Goal: Task Accomplishment & Management: Use online tool/utility

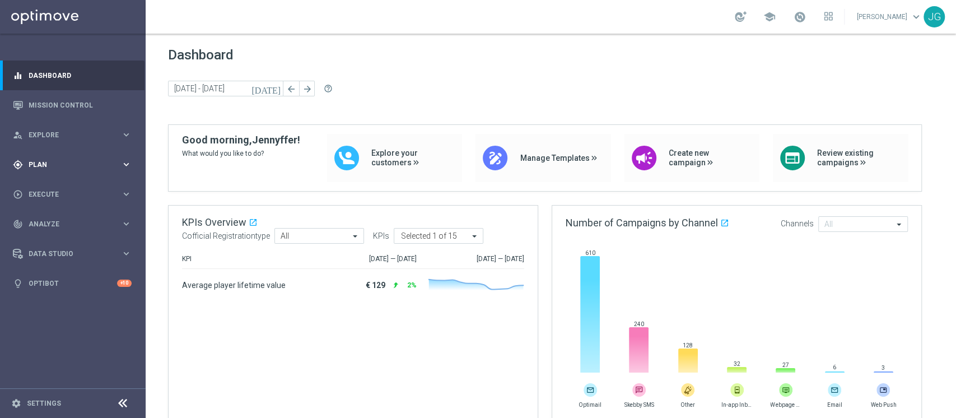
click at [69, 162] on span "Plan" at bounding box center [75, 164] width 92 height 7
click at [44, 285] on div "play_circle_outline Execute keyboard_arrow_right" at bounding box center [72, 278] width 145 height 30
click at [76, 216] on link "Campaign Builder" at bounding box center [72, 217] width 87 height 9
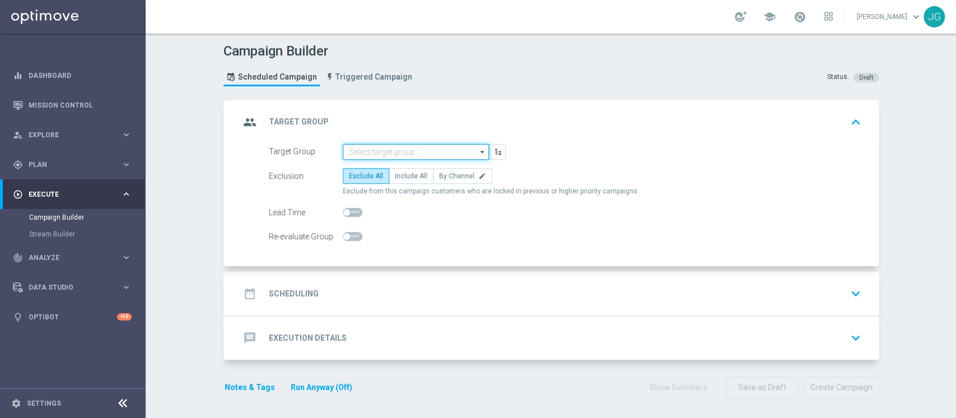
click at [372, 159] on input at bounding box center [416, 152] width 146 height 16
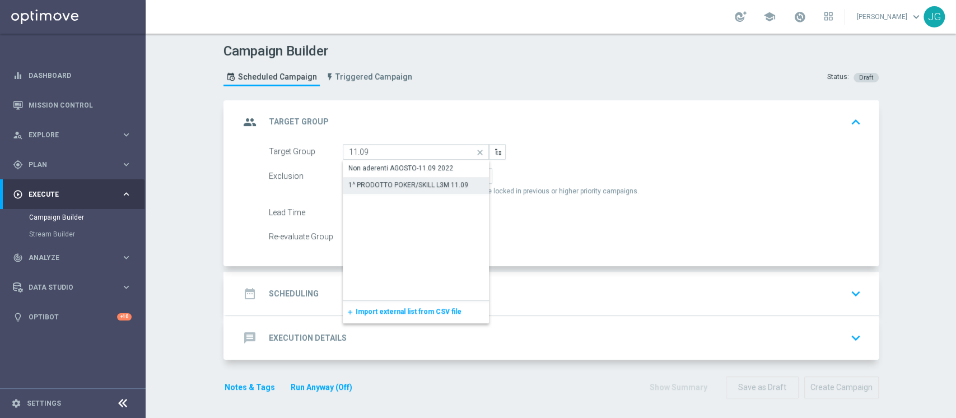
click at [406, 184] on div "1^ PRODOTTO POKER/SKILL L3M 11.09" at bounding box center [408, 185] width 120 height 10
type input "1^ PRODOTTO POKER/SKILL L3M 11.09"
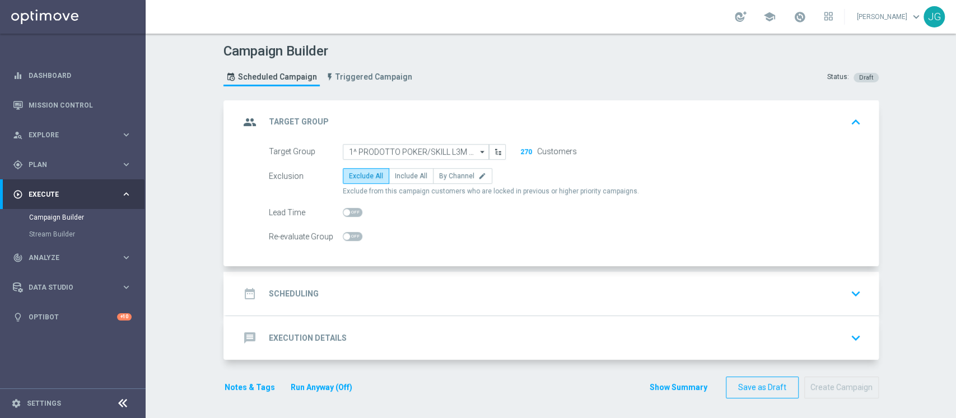
click at [408, 185] on div "Exclusion Exclude All Include All By Channel edit Exclude from this campaign cu…" at bounding box center [565, 182] width 593 height 28
click at [394, 168] on label "Include All" at bounding box center [411, 176] width 45 height 16
click at [395, 174] on input "Include All" at bounding box center [398, 177] width 7 height 7
radio input "true"
click at [439, 304] on div "date_range Scheduling keyboard_arrow_down" at bounding box center [552, 294] width 652 height 44
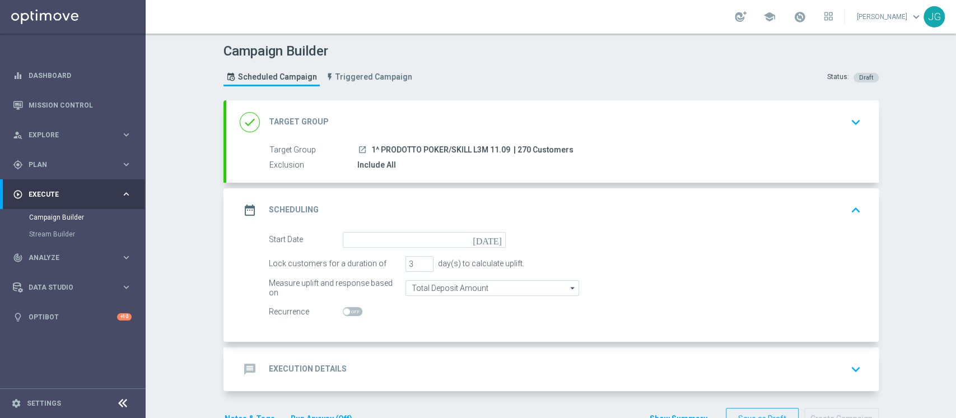
scroll to position [32, 0]
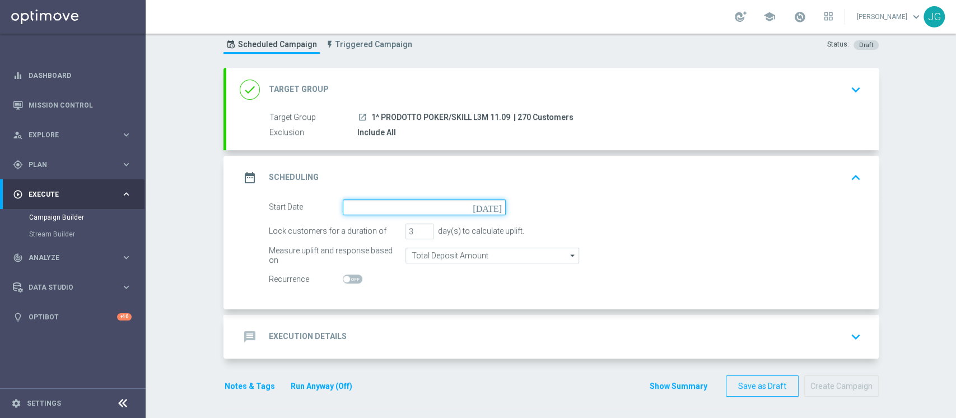
click at [426, 205] on input at bounding box center [424, 207] width 163 height 16
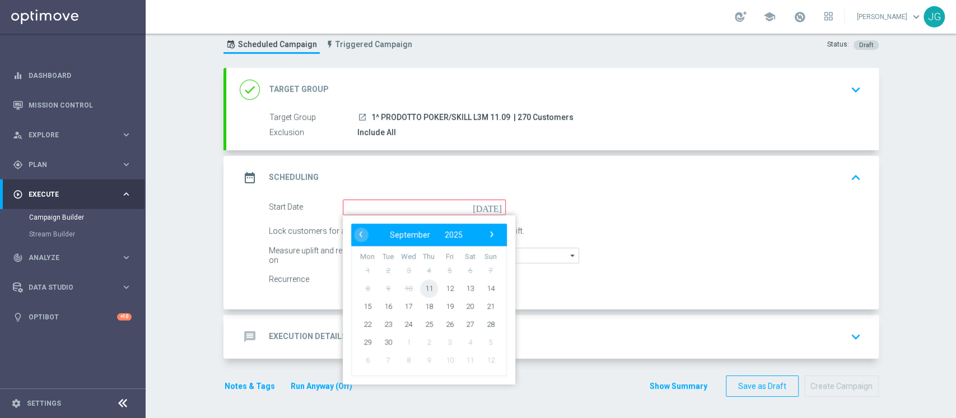
click at [420, 285] on span "11" at bounding box center [429, 288] width 18 height 18
type input "[DATE]"
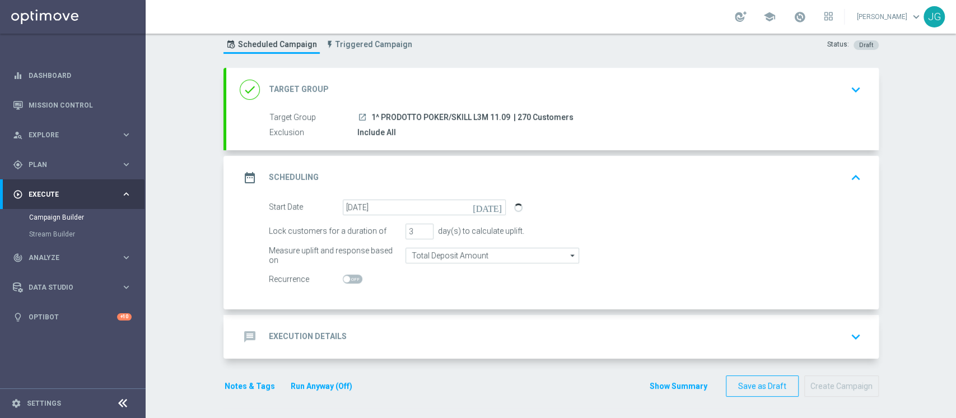
click at [375, 347] on div "message Execution Details keyboard_arrow_down" at bounding box center [552, 337] width 652 height 44
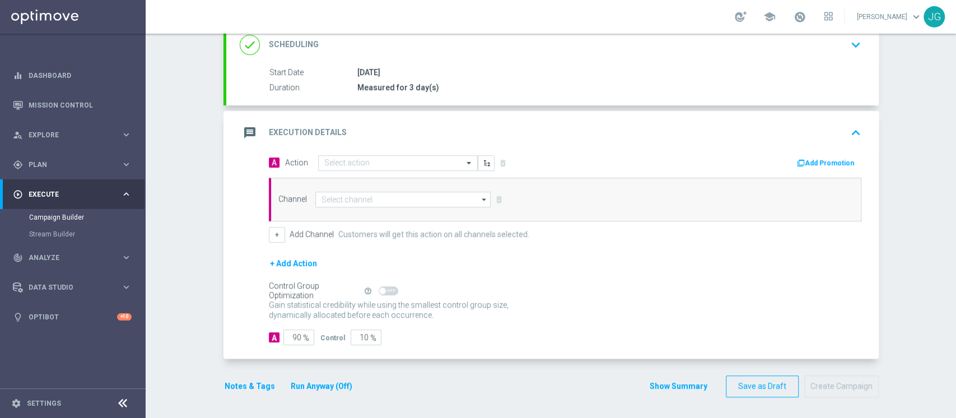
scroll to position [0, 0]
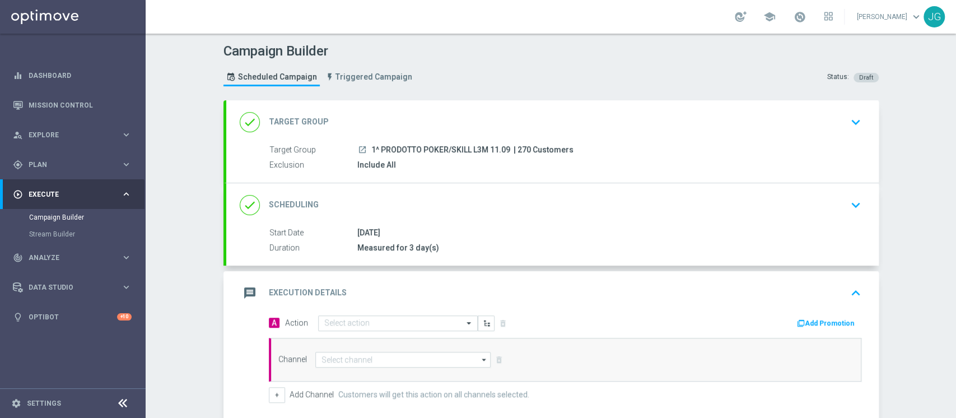
drag, startPoint x: 505, startPoint y: 150, endPoint x: 365, endPoint y: 150, distance: 140.0
click at [371, 150] on span "1^ PRODOTTO POKER/SKILL L3M 11.09" at bounding box center [440, 150] width 139 height 10
copy span "1^ PRODOTTO POKER/SKILL L3M 11.09"
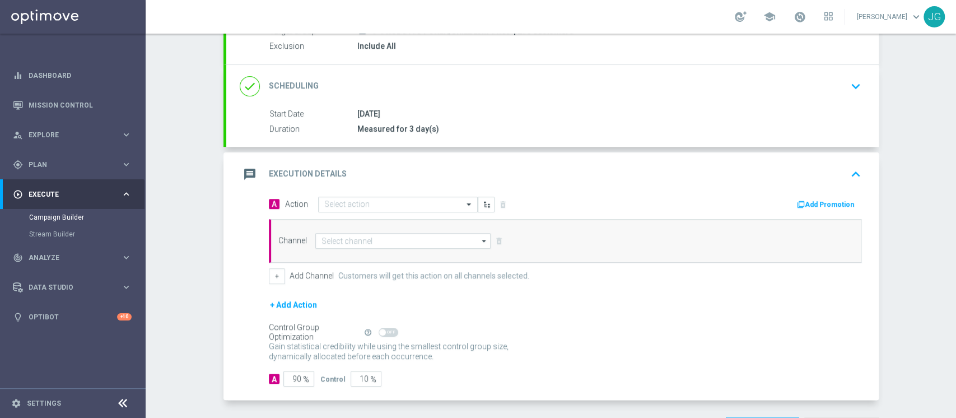
scroll to position [119, 0]
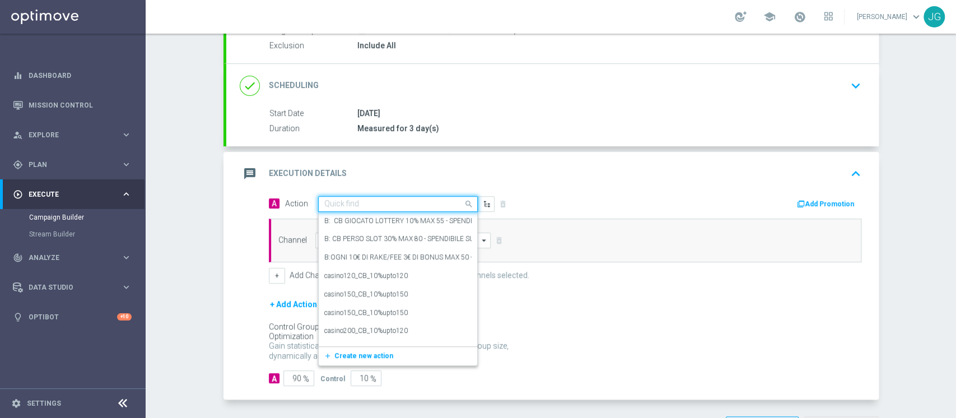
click at [405, 200] on input "text" at bounding box center [386, 204] width 125 height 10
paste input "PROMO RICARICA 25% MAX 200 EURO - SPENDIBILE POKER/SKILL"
type input "PROMO RICARICA 25% MAX 200 EURO - SPENDIBILE POKER/SKILL"
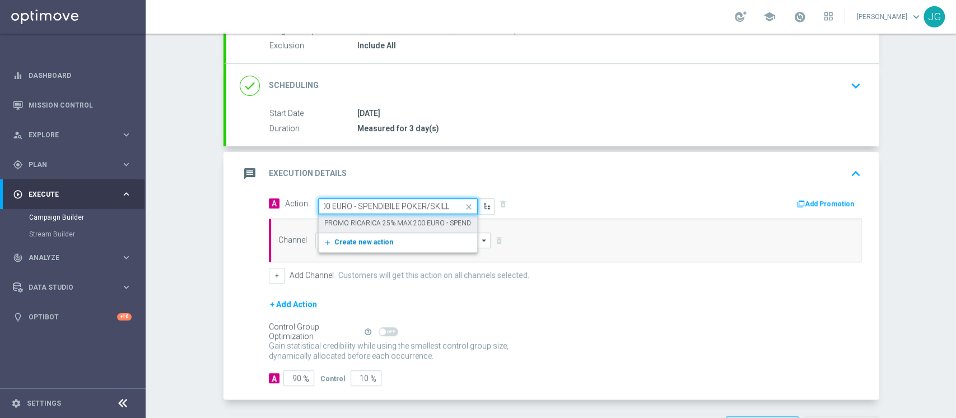
click at [369, 236] on button "add_new Create new action" at bounding box center [396, 242] width 155 height 13
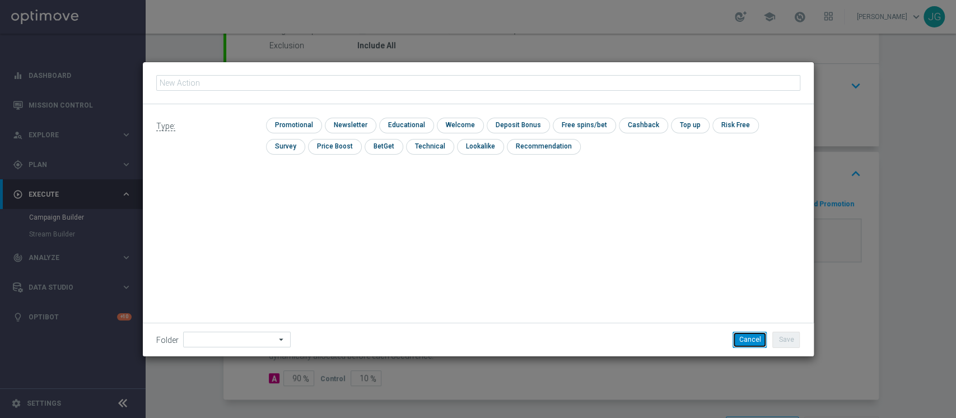
click at [749, 339] on button "Cancel" at bounding box center [750, 340] width 34 height 16
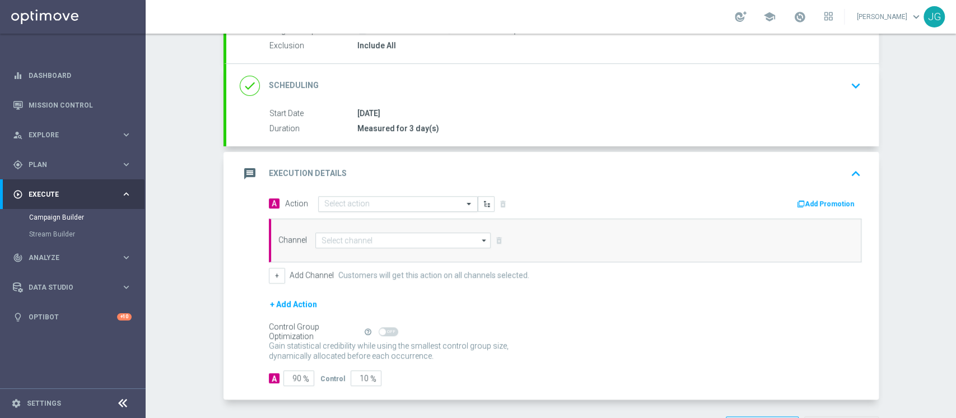
click at [380, 206] on input "text" at bounding box center [386, 204] width 125 height 10
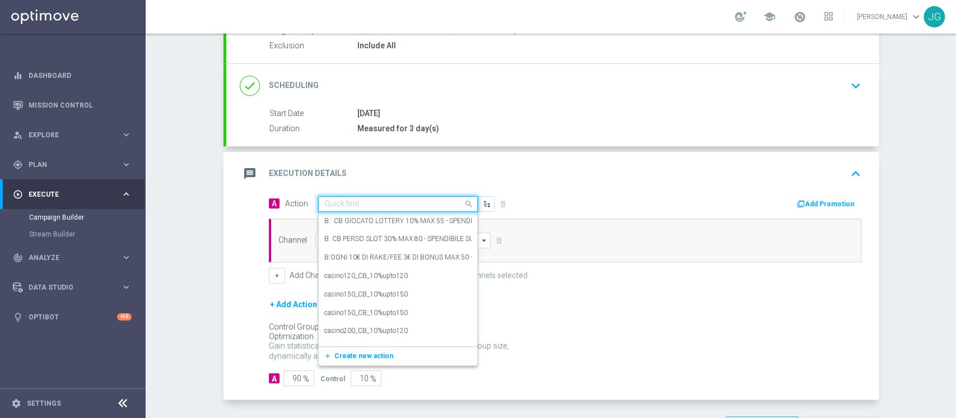
paste input "PROMO RICARICA 25% MAX 200 EURO - SPENDIBILE POKER/SKILL"
type input "PROMO RICARICA 25% MAX 200 EURO - SPENDIBILE POKER/SKILL"
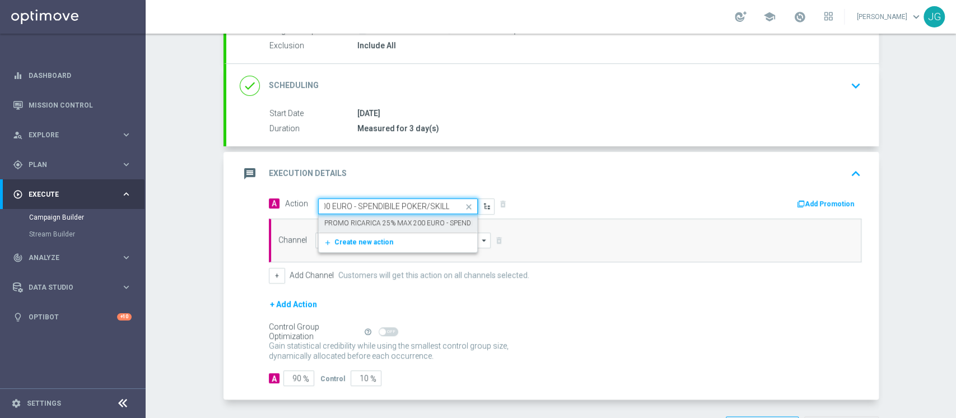
click at [368, 216] on div "PROMO RICARICA 25% MAX 200 EURO - SPENDIBILE POKER/SKILL edit" at bounding box center [397, 223] width 147 height 18
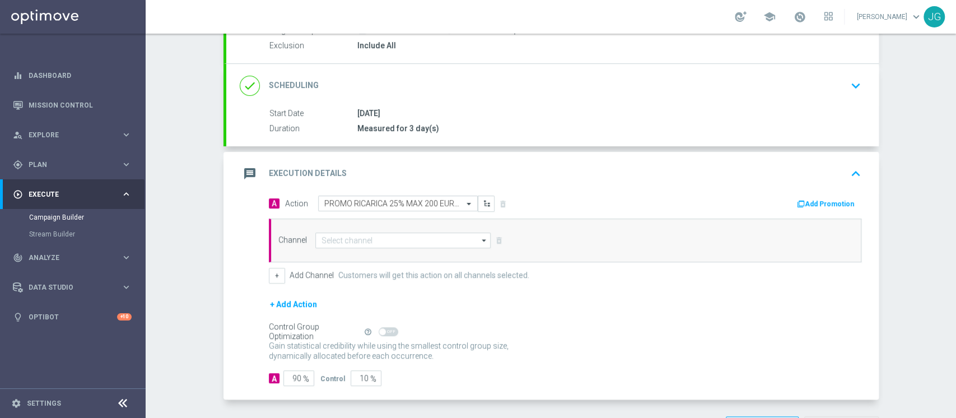
click at [824, 198] on button "Add Promotion" at bounding box center [827, 204] width 62 height 12
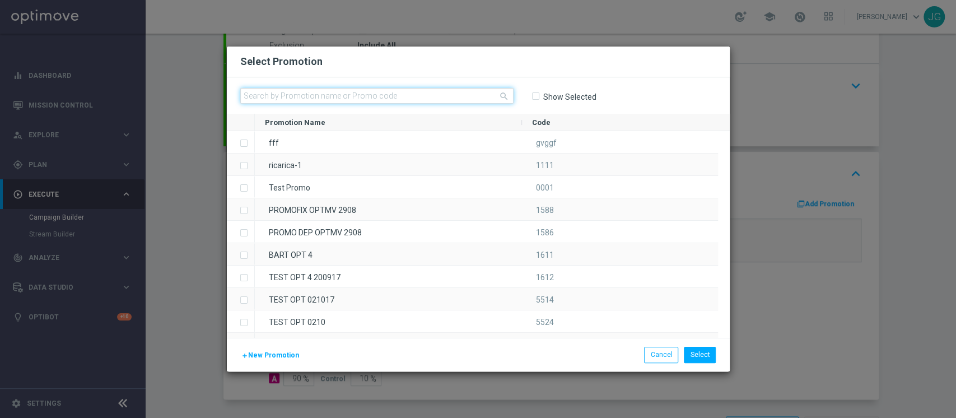
click at [453, 93] on input "text" at bounding box center [376, 96] width 273 height 16
paste input "RICARICA1109"
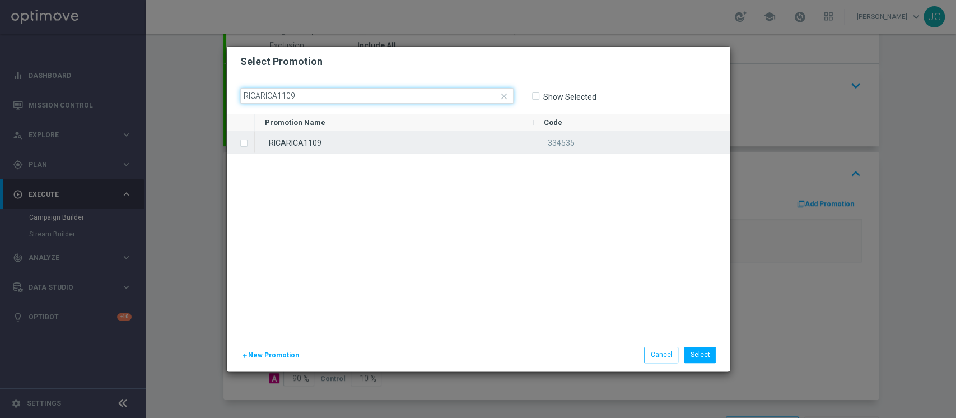
type input "RICARICA1109"
click at [412, 137] on div "RICARICA1109" at bounding box center [394, 142] width 279 height 22
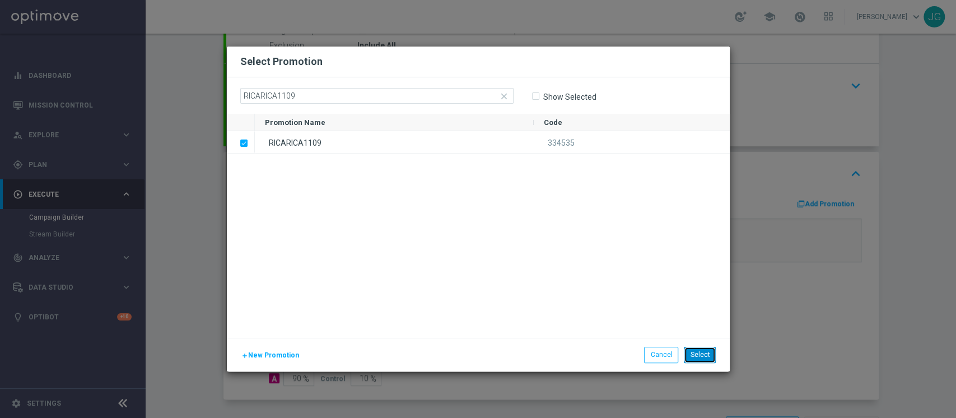
click at [701, 353] on button "Select" at bounding box center [700, 355] width 32 height 16
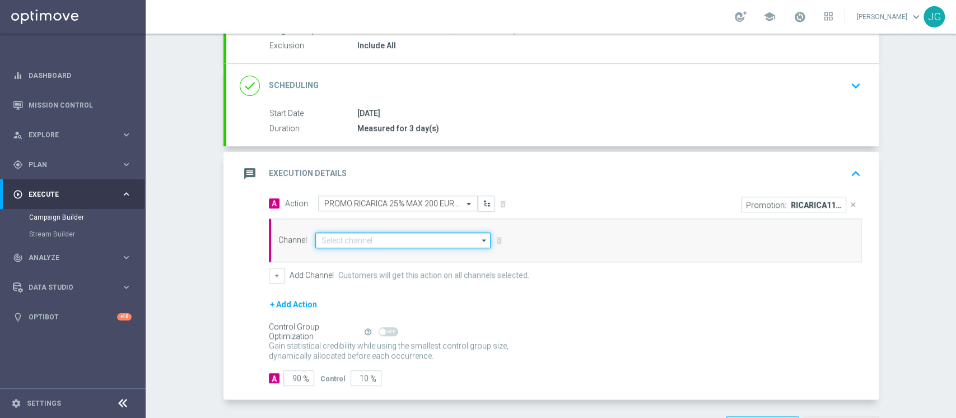
click at [344, 244] on input at bounding box center [403, 240] width 176 height 16
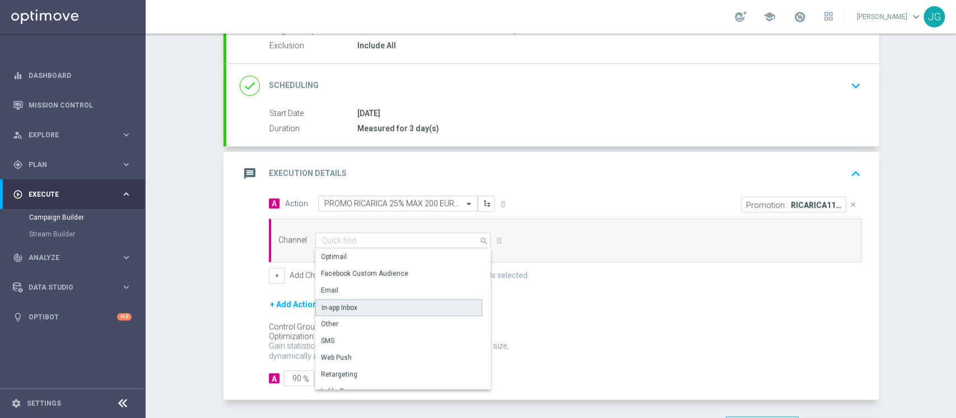
click at [347, 307] on div "In-app Inbox" at bounding box center [339, 307] width 36 height 10
type input "In-app Inbox"
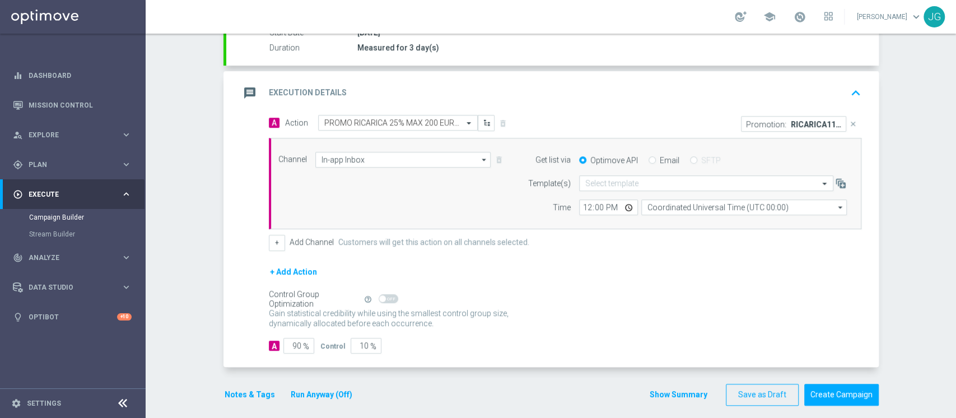
scroll to position [207, 0]
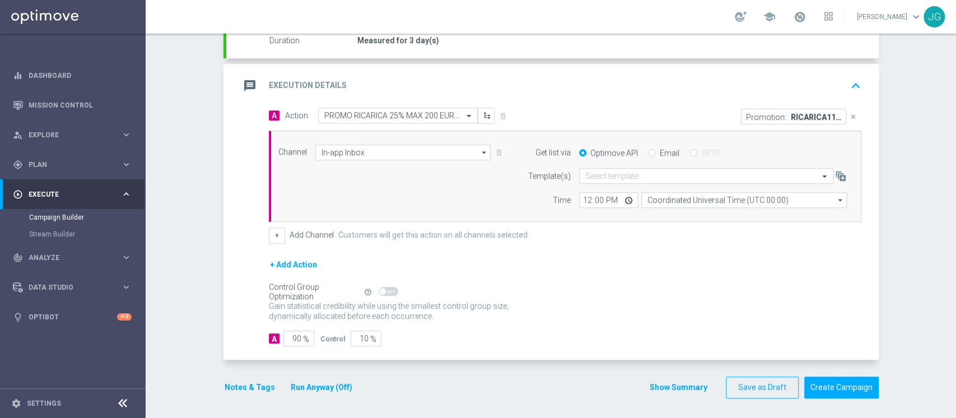
click at [649, 153] on input "Email" at bounding box center [652, 153] width 7 height 7
radio input "true"
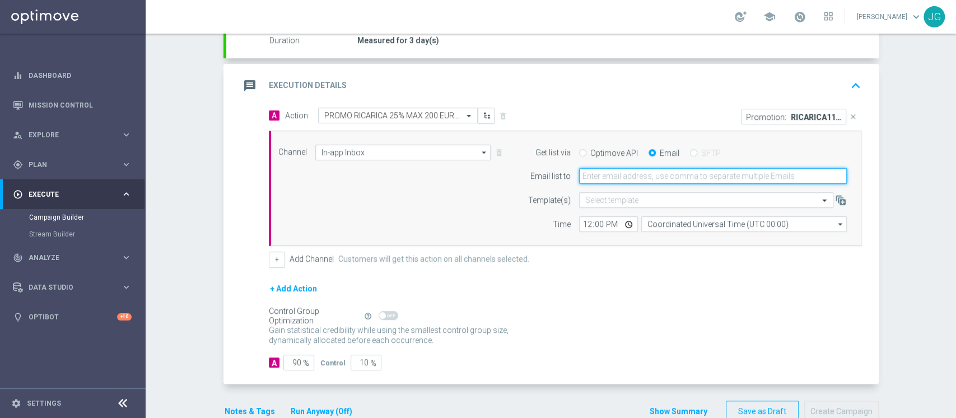
click at [613, 174] on input "email" at bounding box center [713, 176] width 268 height 16
type input "[PERSON_NAME][EMAIL_ADDRESS][PERSON_NAME][DOMAIN_NAME]"
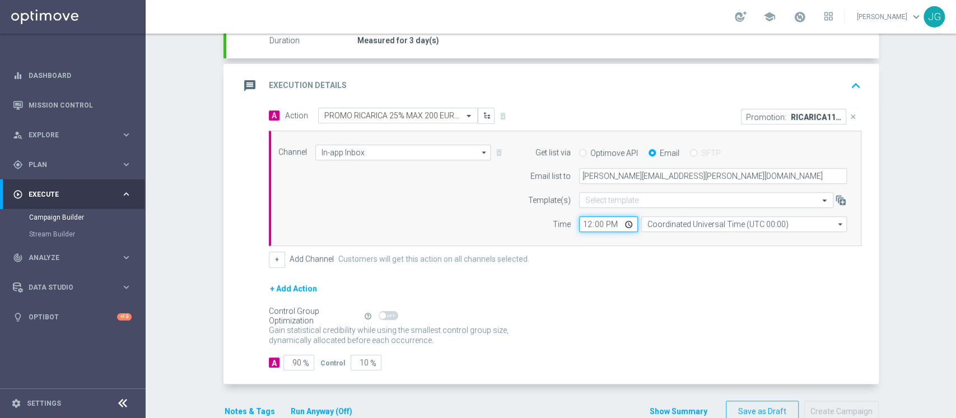
click at [626, 222] on input "12:00" at bounding box center [608, 224] width 59 height 16
click at [713, 264] on div "+ Add Channel Customers will get this action on all channels selected." at bounding box center [565, 259] width 593 height 16
click at [645, 102] on div "message Execution Details keyboard_arrow_up" at bounding box center [552, 86] width 652 height 44
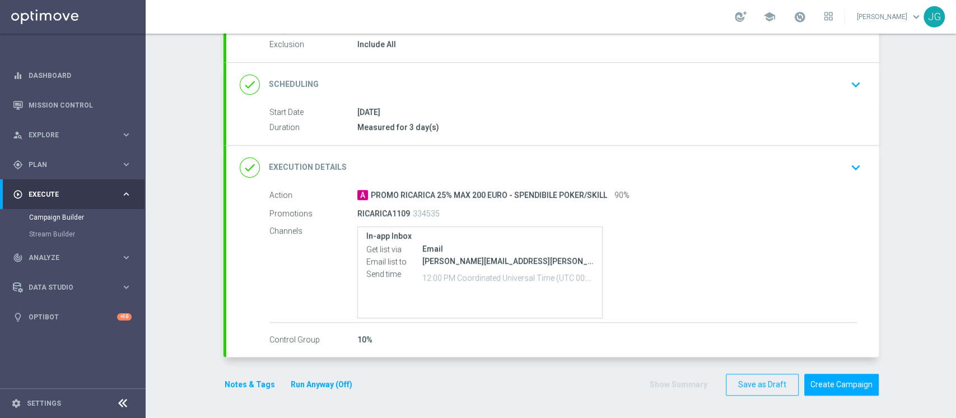
scroll to position [119, 0]
click at [245, 391] on button "Notes & Tags" at bounding box center [249, 386] width 53 height 14
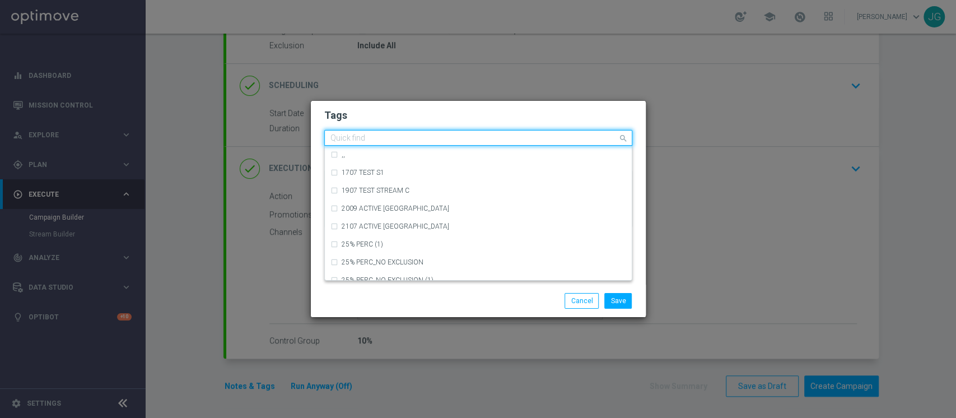
click at [387, 141] on input "text" at bounding box center [473, 139] width 287 height 10
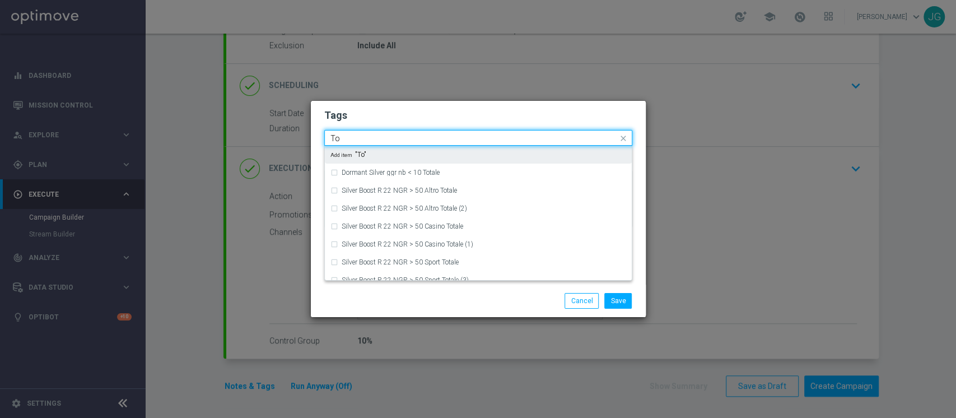
type input "T"
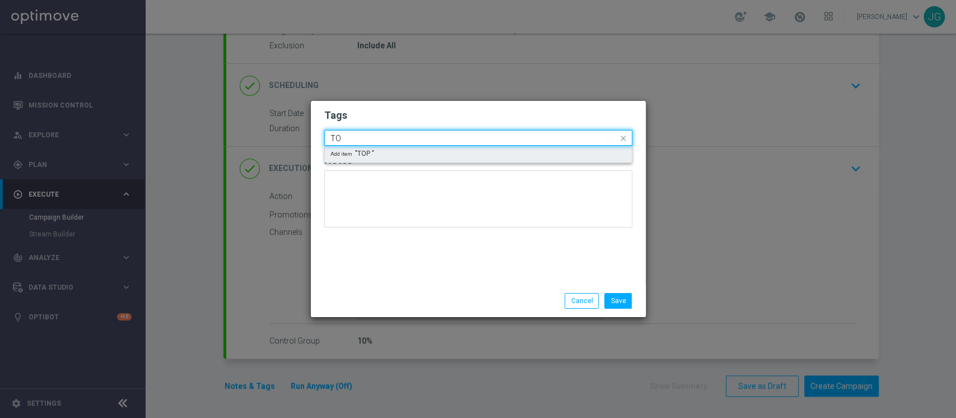
type input "T"
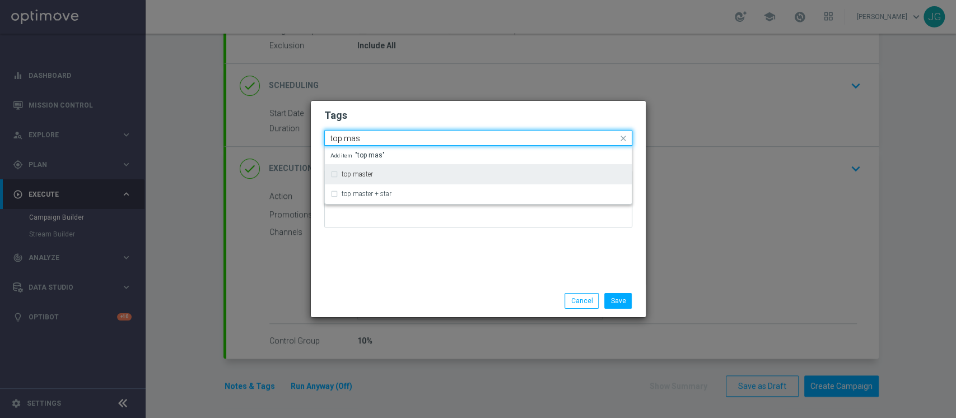
click at [381, 173] on div "top master" at bounding box center [484, 174] width 285 height 7
type input "top mas"
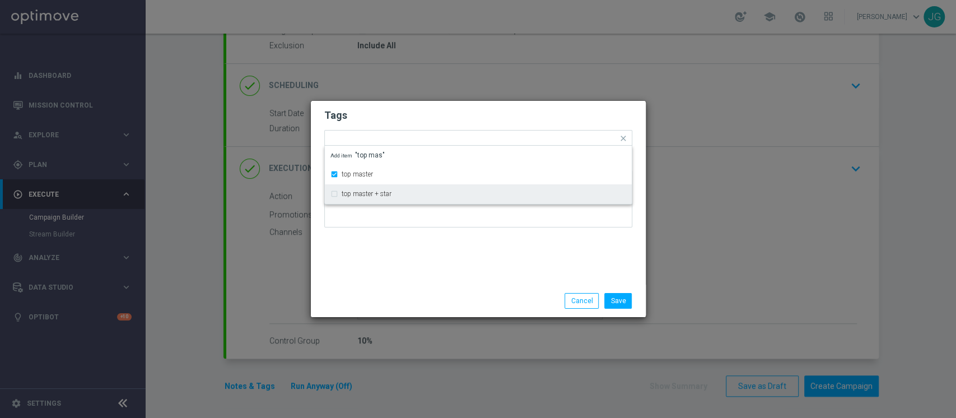
click at [404, 283] on div "Tags Quick find × top master top master top master + star Add item "top mas" No…" at bounding box center [478, 193] width 335 height 184
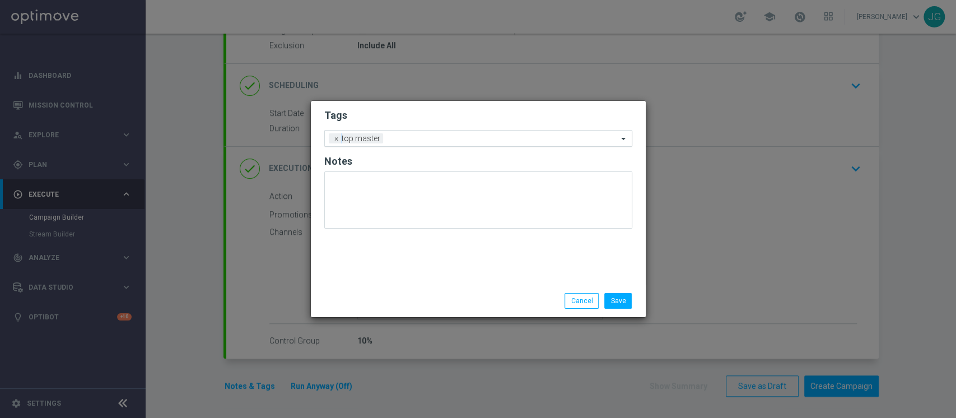
click at [424, 137] on input "text" at bounding box center [503, 139] width 230 height 10
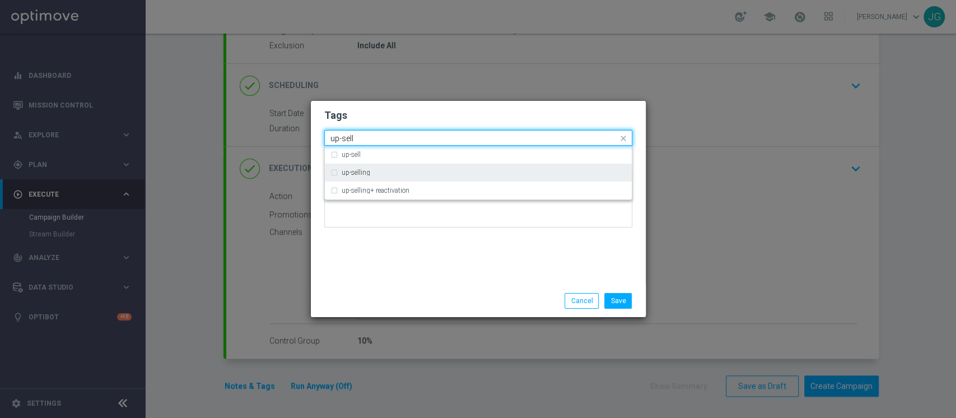
click at [389, 168] on div "up-selling" at bounding box center [478, 173] width 296 height 18
type input "up-sell"
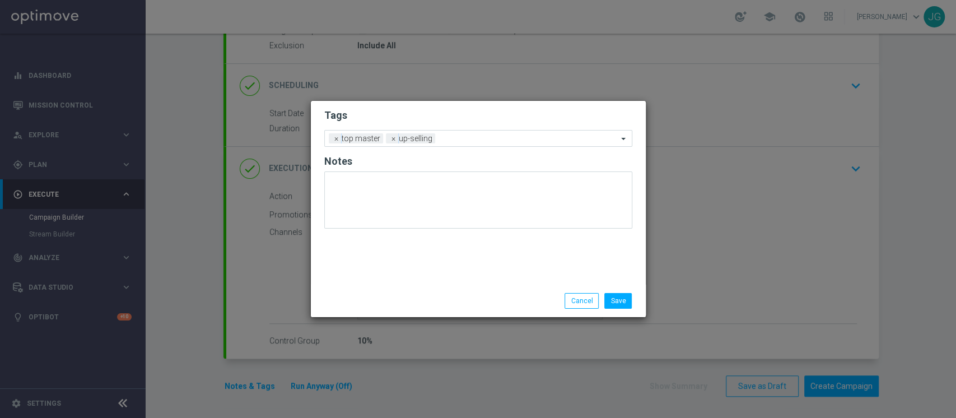
click at [431, 273] on div "Tags Add a new tag × top master × up-selling Notes" at bounding box center [478, 193] width 335 height 184
click at [465, 137] on input "text" at bounding box center [529, 139] width 178 height 10
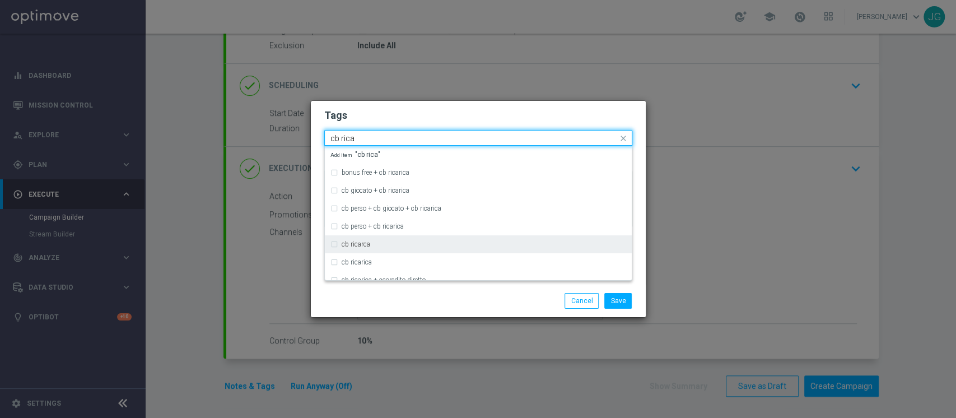
click at [408, 243] on div "cb ricarca" at bounding box center [484, 244] width 285 height 7
type input "cb rica"
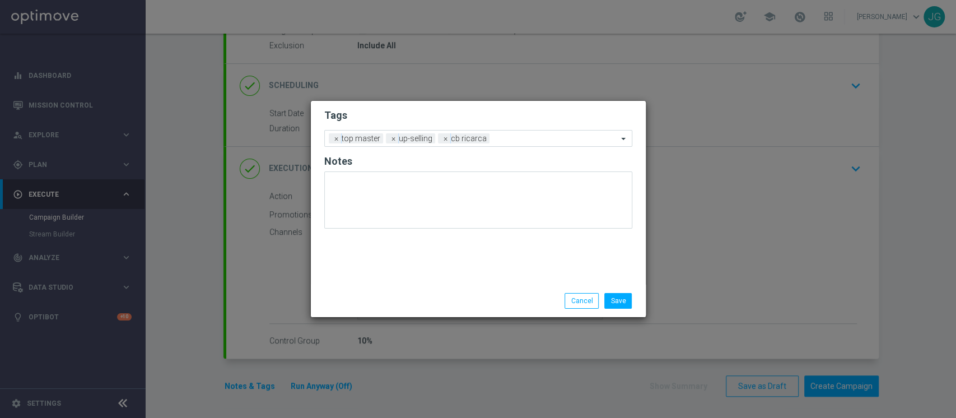
click at [457, 308] on div "Save Cancel" at bounding box center [532, 301] width 217 height 16
click at [528, 128] on form "Tags Add a new tag × top master × up-selling × cb ricarca Notes" at bounding box center [478, 171] width 308 height 131
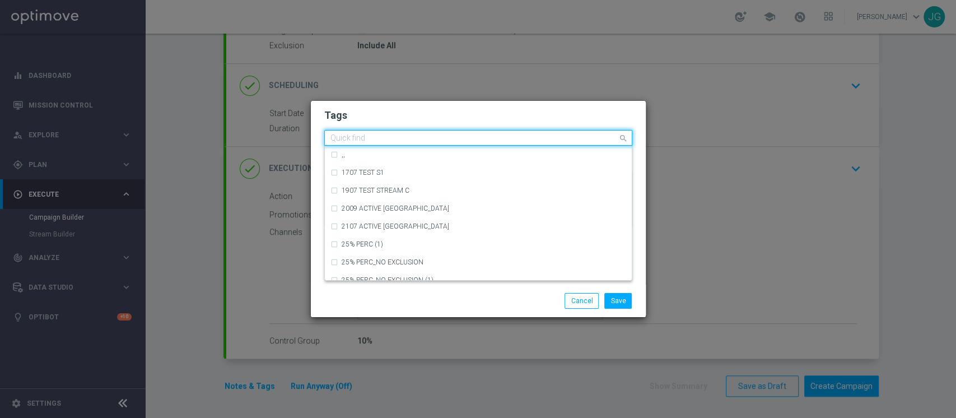
click at [516, 133] on div "Quick find × top master × up-selling × cb ricarca" at bounding box center [471, 138] width 293 height 14
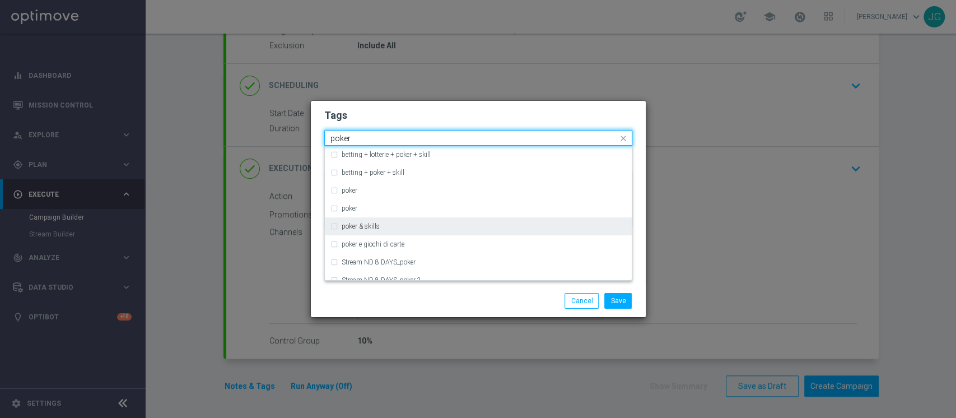
click at [386, 225] on div "poker & skills" at bounding box center [484, 226] width 285 height 7
type input "poker"
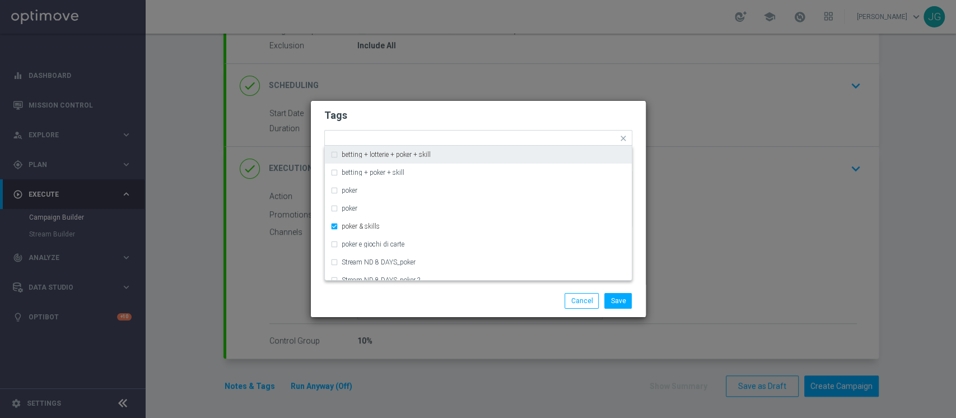
click at [449, 123] on form "Tags Quick find × top master × up-selling × cb ricarca × poker & skills betting…" at bounding box center [478, 171] width 308 height 130
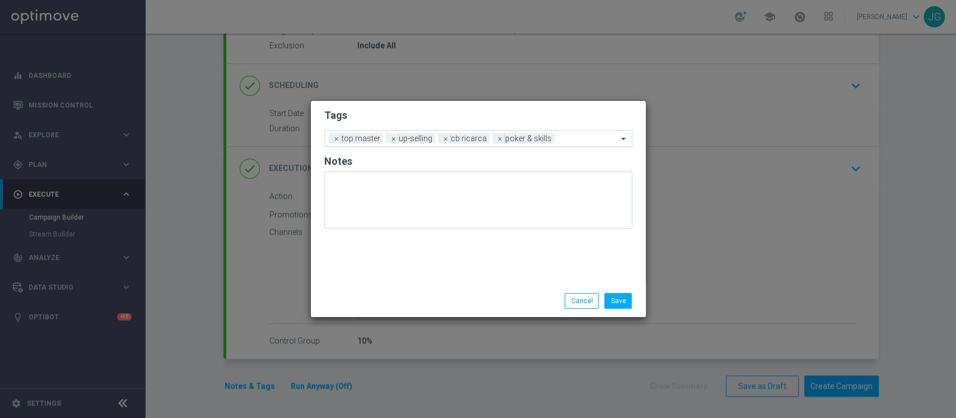
click at [584, 133] on div "Add a new tag × top master × up-selling × cb ricarca × poker & skills" at bounding box center [471, 138] width 293 height 16
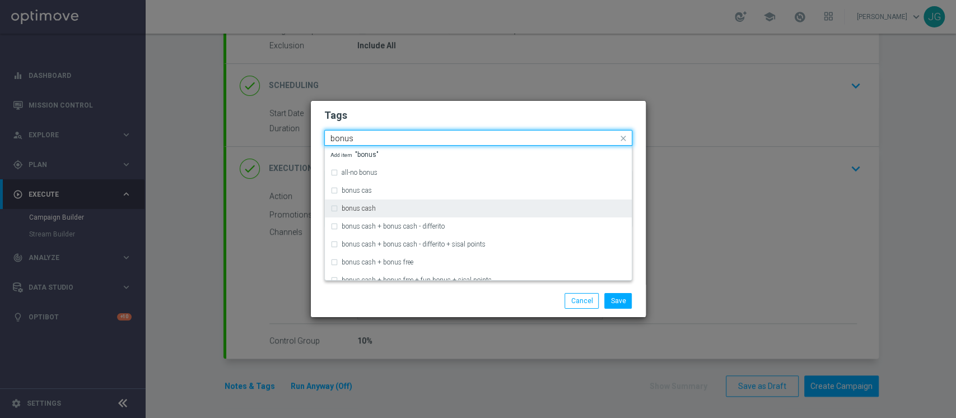
click at [420, 209] on div "bonus cash" at bounding box center [484, 208] width 285 height 7
type input "bonus"
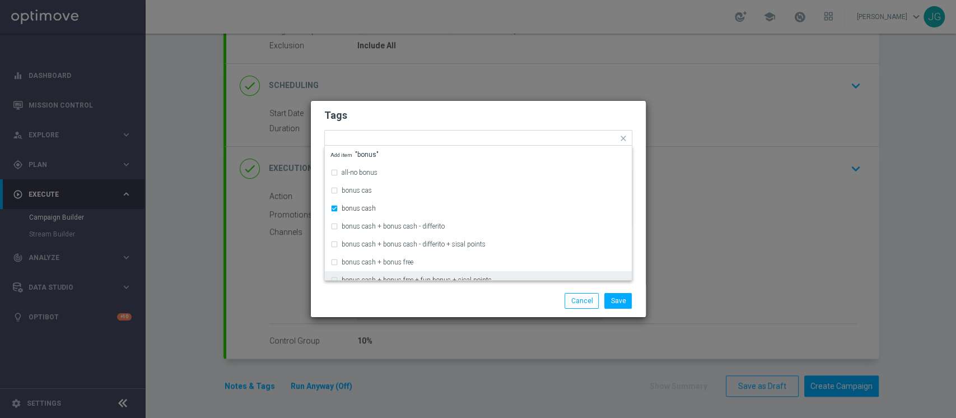
click at [459, 311] on div "Save Cancel" at bounding box center [478, 301] width 335 height 32
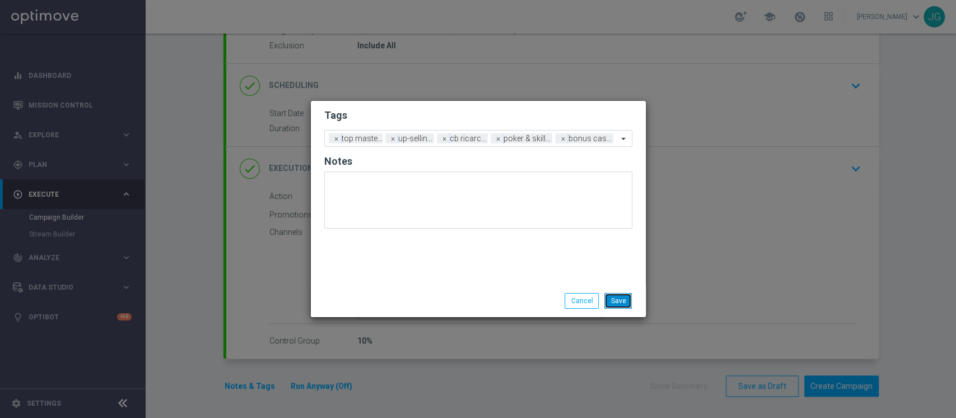
click at [627, 305] on button "Save" at bounding box center [617, 301] width 27 height 16
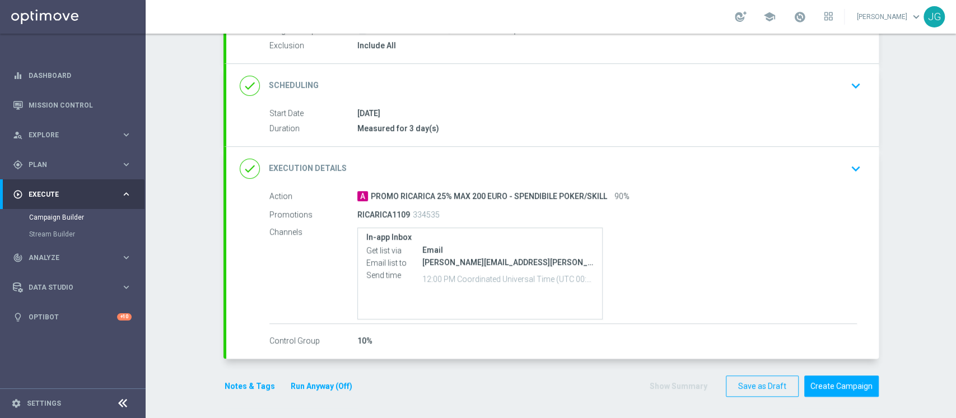
click at [318, 389] on button "Run Anyway (Off)" at bounding box center [322, 386] width 64 height 14
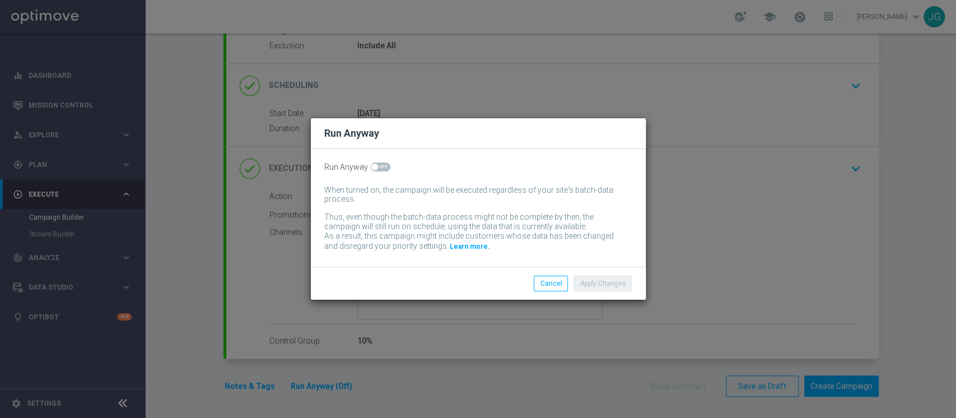
click at [377, 175] on div "Run Anyway When turned on, the campaign will be executed regardless of your sit…" at bounding box center [478, 208] width 335 height 118
click at [380, 167] on span at bounding box center [381, 166] width 20 height 9
click at [380, 167] on input "checkbox" at bounding box center [381, 166] width 20 height 9
checkbox input "true"
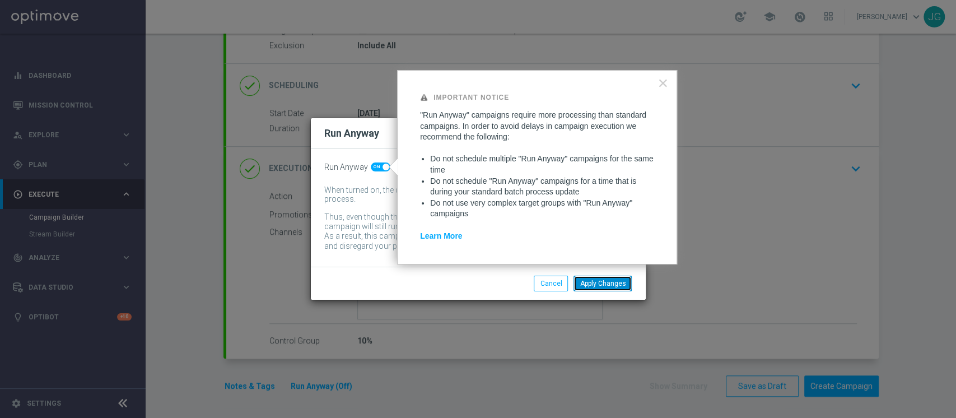
click at [613, 285] on button "Apply Changes" at bounding box center [603, 284] width 58 height 16
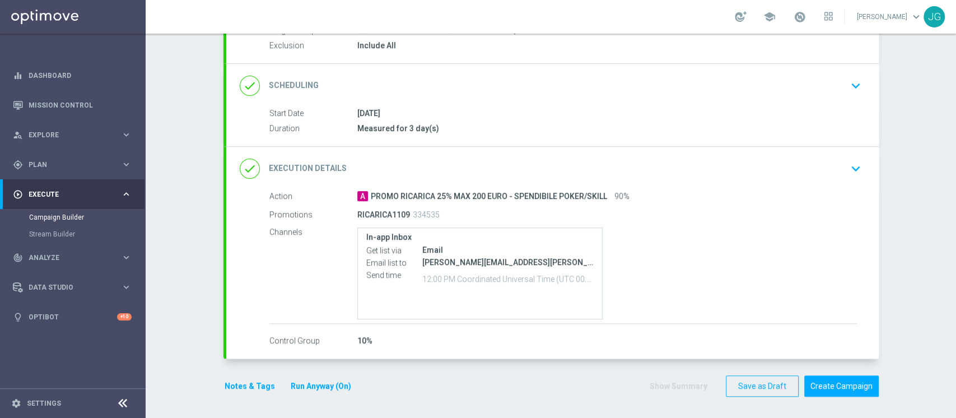
scroll to position [119, 0]
click at [832, 383] on button "Create Campaign" at bounding box center [841, 387] width 74 height 22
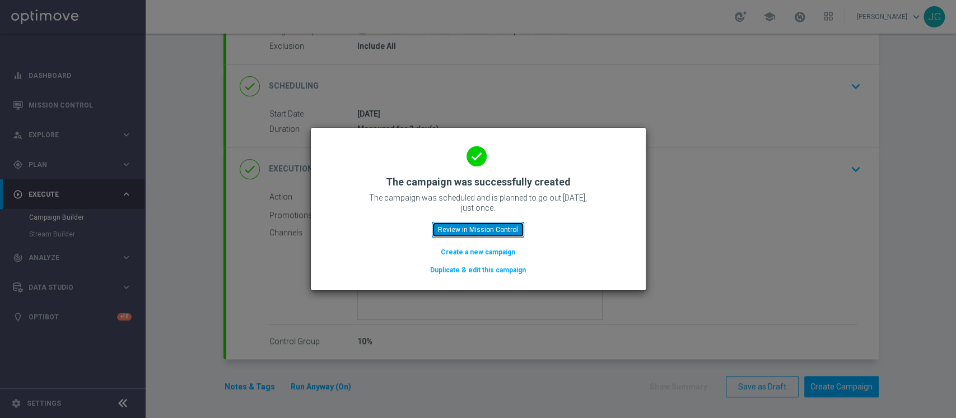
click at [461, 233] on button "Review in Mission Control" at bounding box center [478, 230] width 92 height 16
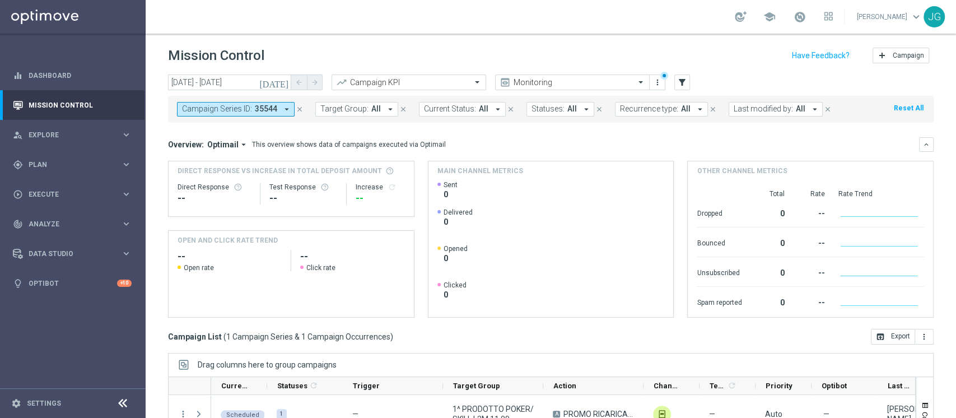
scroll to position [124, 0]
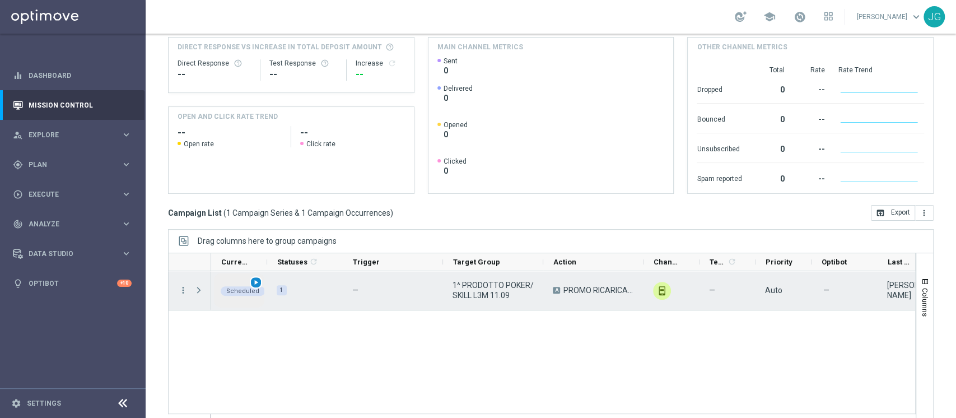
click at [260, 283] on div "play_arrow" at bounding box center [256, 282] width 13 height 13
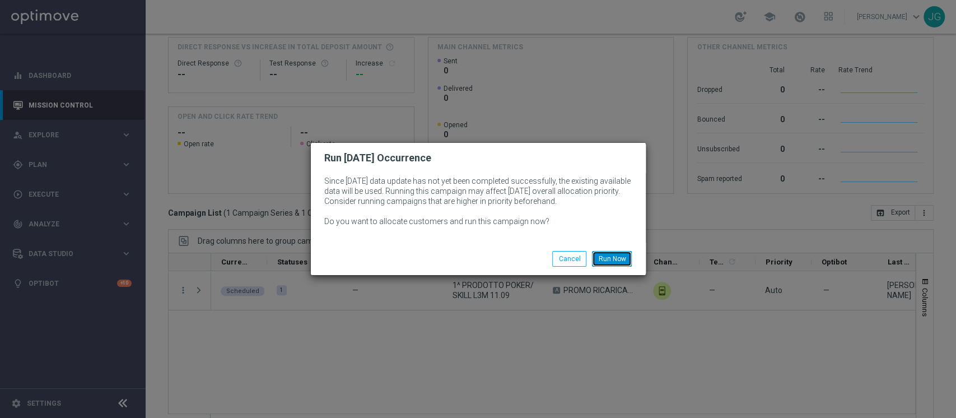
click at [611, 262] on button "Run Now" at bounding box center [612, 259] width 40 height 16
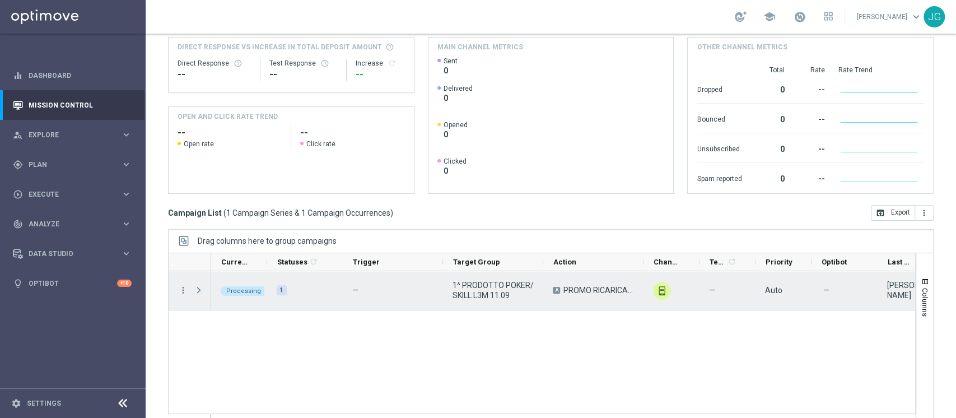
click at [200, 288] on span "Press SPACE to select this row." at bounding box center [199, 290] width 10 height 9
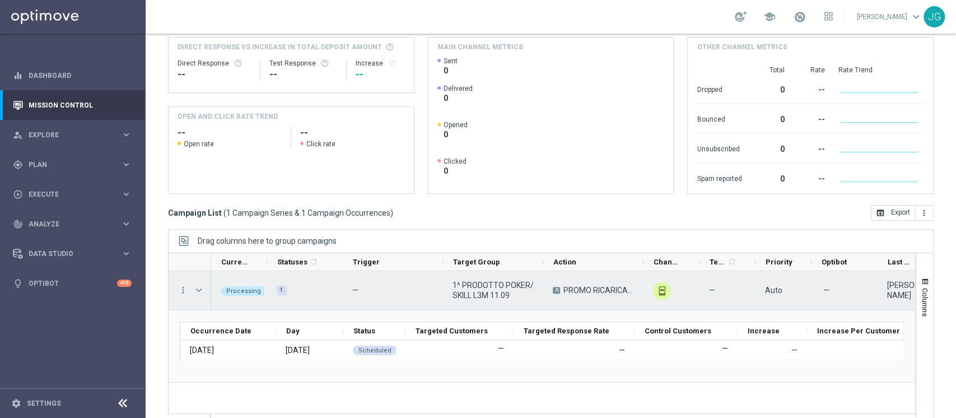
click at [201, 292] on span "Press SPACE to select this row." at bounding box center [199, 290] width 10 height 9
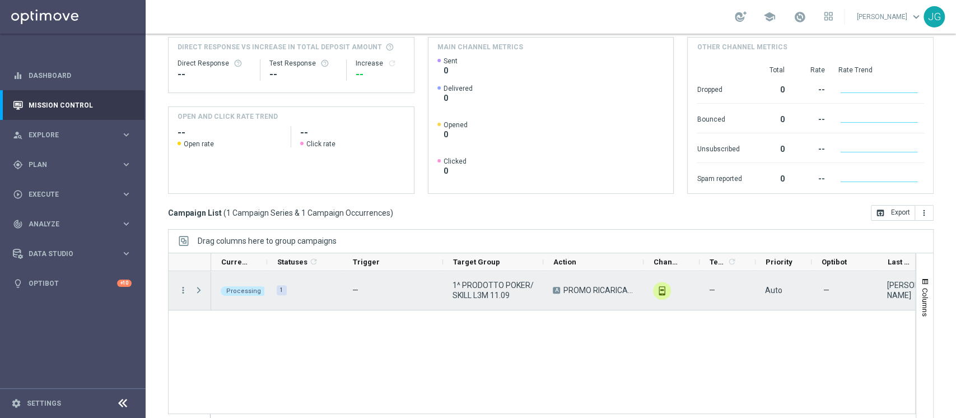
click at [201, 292] on span "Press SPACE to select this row." at bounding box center [199, 290] width 10 height 9
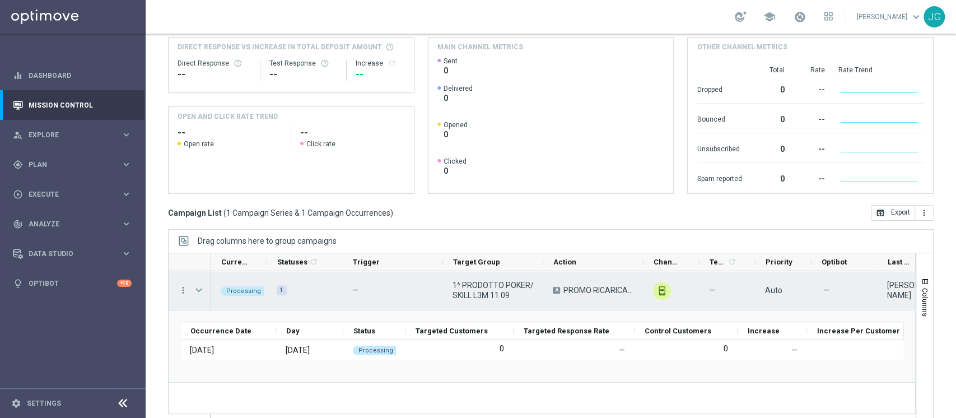
click at [201, 292] on span "Press SPACE to select this row." at bounding box center [199, 290] width 10 height 9
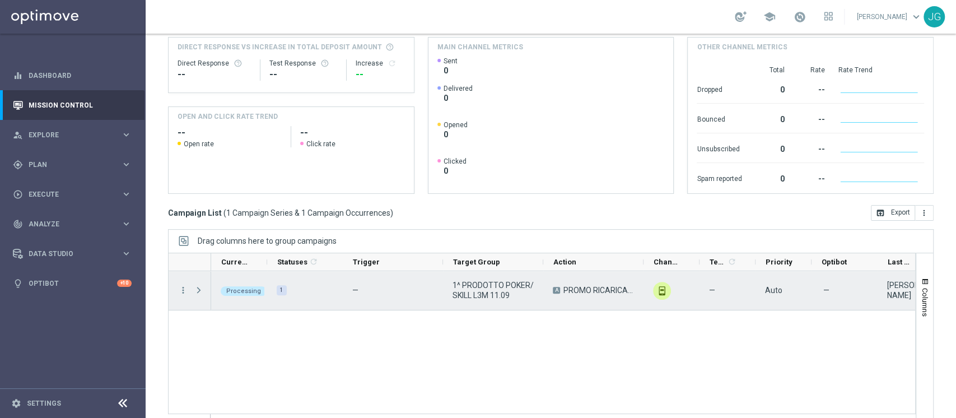
click at [201, 292] on span "Press SPACE to select this row." at bounding box center [199, 290] width 10 height 9
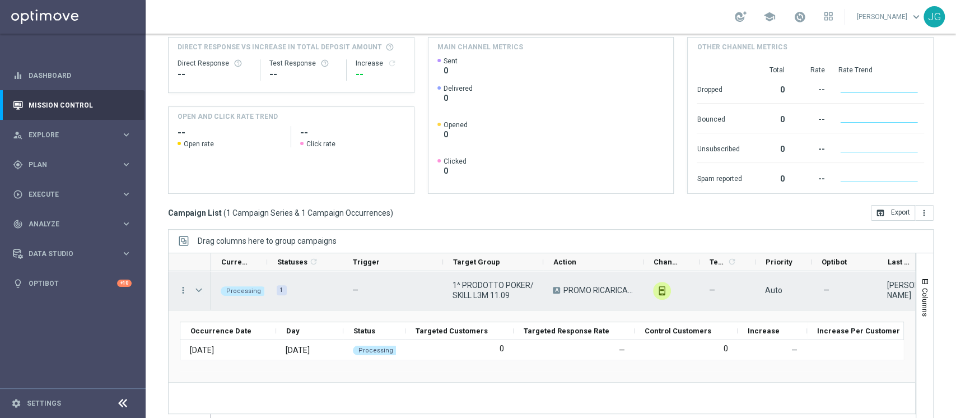
click at [197, 293] on span "Press SPACE to select this row." at bounding box center [199, 290] width 10 height 9
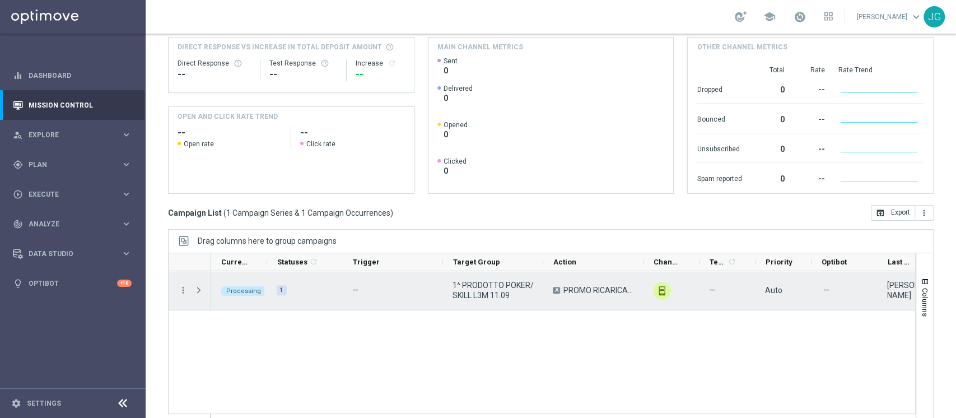
click at [197, 293] on span "Press SPACE to select this row." at bounding box center [199, 290] width 10 height 9
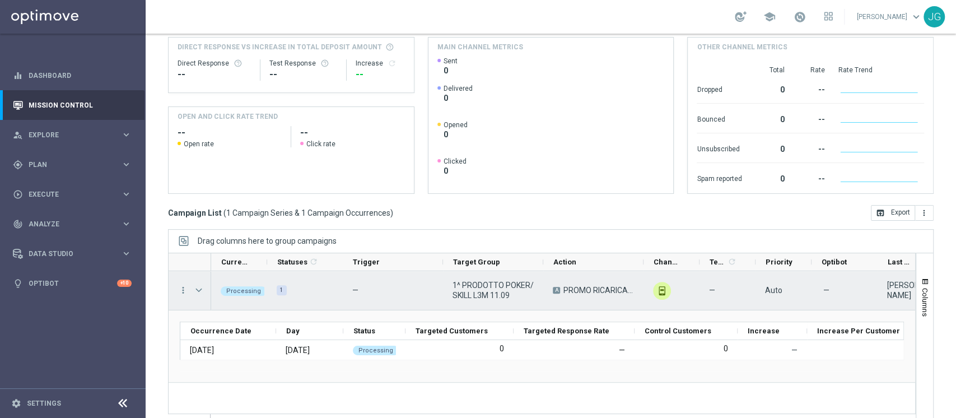
click at [197, 293] on span "Press SPACE to select this row." at bounding box center [199, 290] width 10 height 9
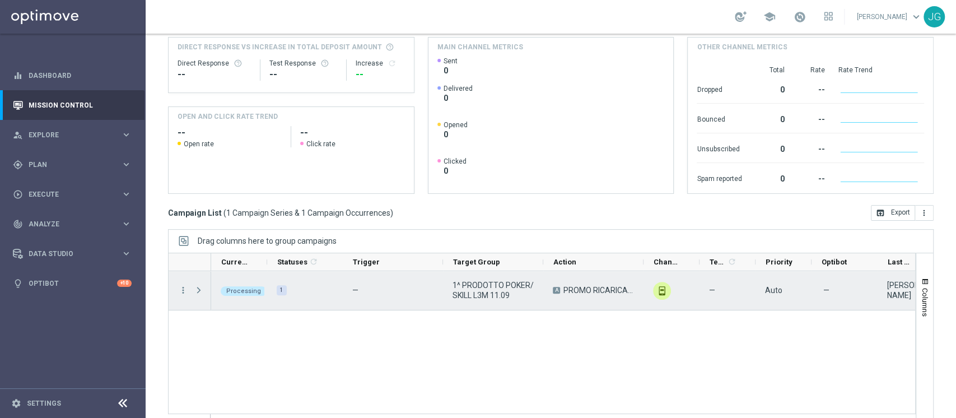
click at [197, 293] on span "Press SPACE to select this row." at bounding box center [199, 290] width 10 height 9
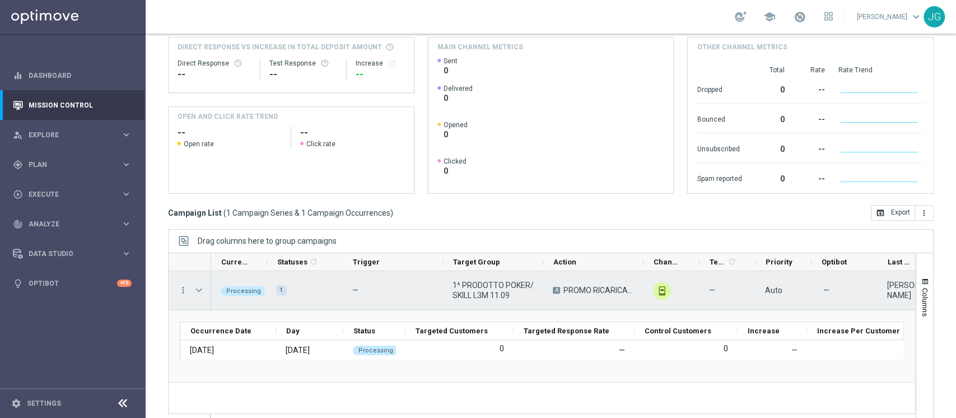
click at [197, 293] on span "Press SPACE to select this row." at bounding box center [199, 290] width 10 height 9
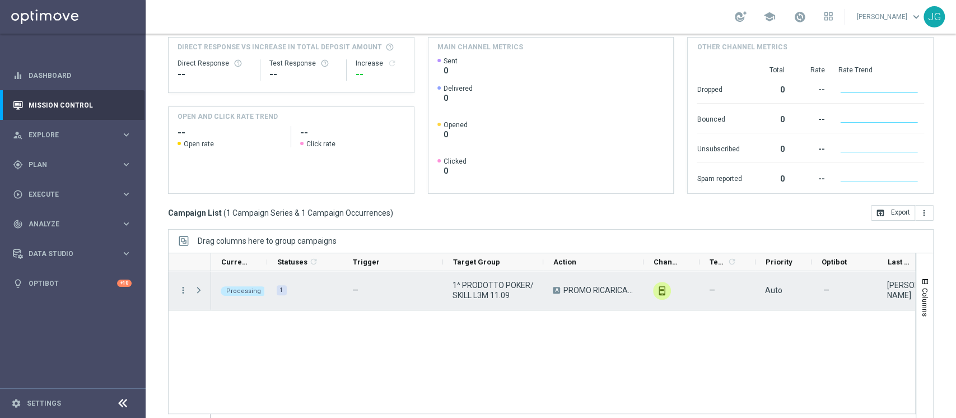
click at [197, 293] on span "Press SPACE to select this row." at bounding box center [199, 290] width 10 height 9
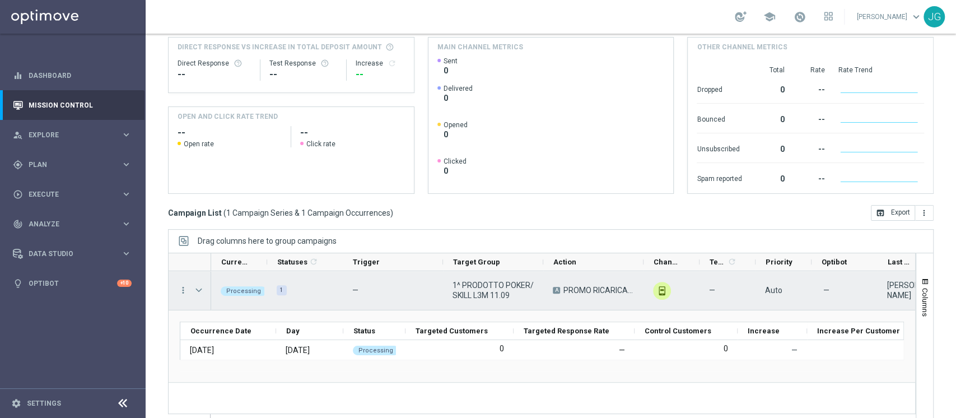
click at [197, 293] on span "Press SPACE to select this row." at bounding box center [199, 290] width 10 height 9
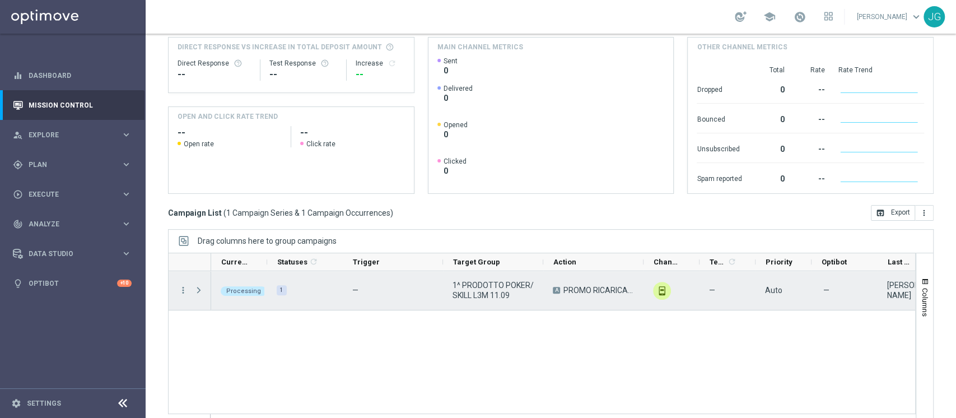
click at [197, 293] on span "Press SPACE to select this row." at bounding box center [199, 290] width 10 height 9
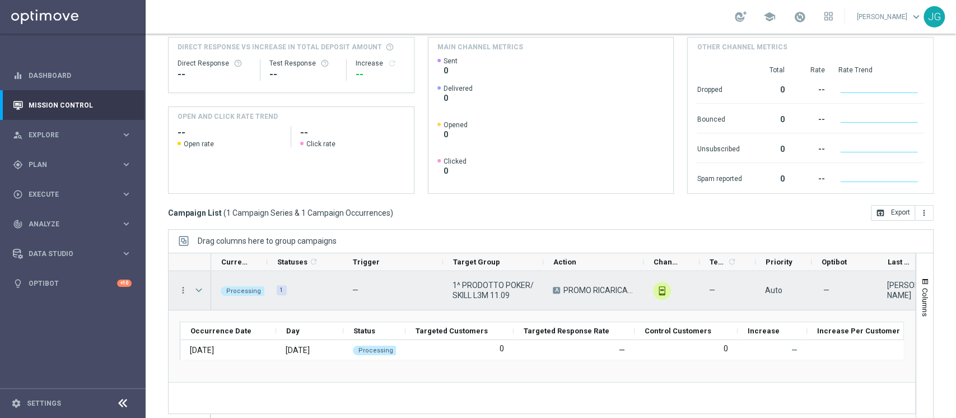
click at [198, 293] on span "Press SPACE to select this row." at bounding box center [199, 290] width 10 height 9
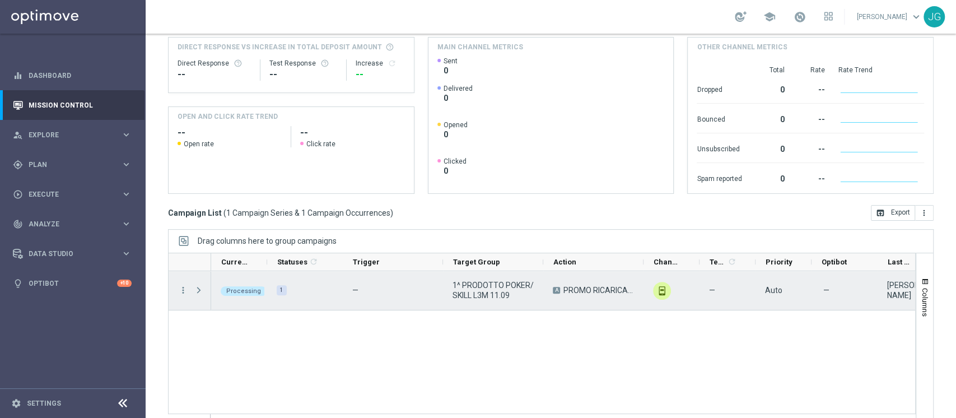
click at [198, 293] on span "Press SPACE to select this row." at bounding box center [199, 290] width 10 height 9
